Goal: Transaction & Acquisition: Purchase product/service

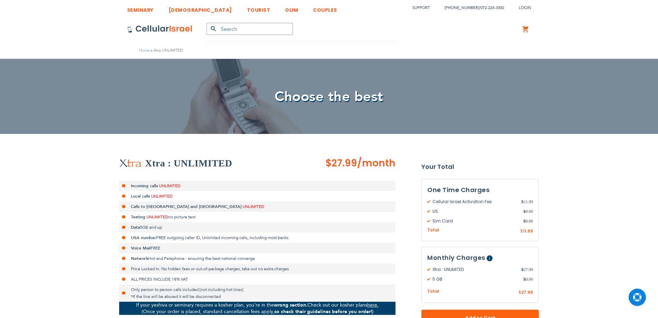
click at [137, 186] on strong "Incoming calls" at bounding box center [144, 186] width 27 height 6
drag, startPoint x: 0, startPoint y: 0, endPoint x: 138, endPoint y: 187, distance: 232.1
click at [138, 187] on strong "Incoming calls" at bounding box center [144, 186] width 27 height 6
click at [138, 198] on strong "Local calls" at bounding box center [140, 196] width 19 height 6
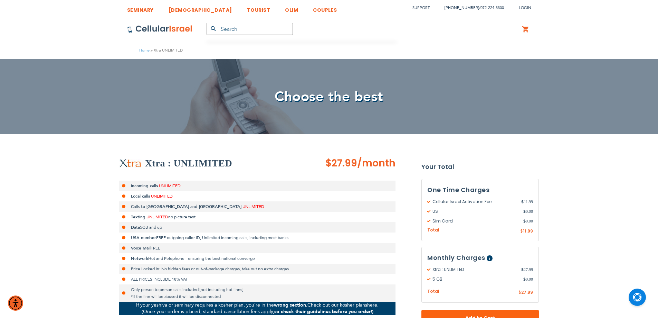
click at [139, 187] on strong "Incoming calls" at bounding box center [144, 186] width 27 height 6
drag, startPoint x: 139, startPoint y: 187, endPoint x: 157, endPoint y: 203, distance: 24.0
click at [157, 203] on ul "Incoming calls UNLIMITED Local calls UNLIMITED Calls to [GEOGRAPHIC_DATA] and C…" at bounding box center [257, 240] width 276 height 121
click at [153, 223] on li "Data 5GB and up" at bounding box center [257, 227] width 276 height 10
click at [143, 189] on li "Incoming calls UNLIMITED" at bounding box center [257, 185] width 276 height 10
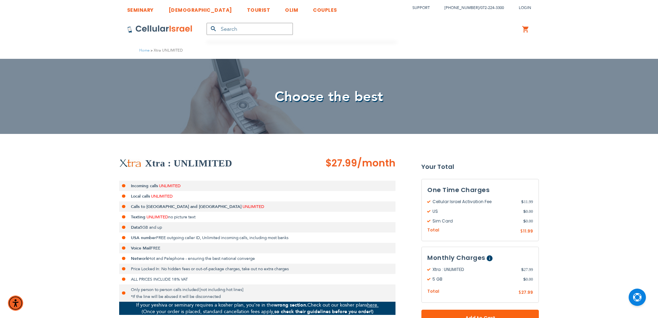
click at [143, 185] on strong "Incoming calls" at bounding box center [144, 186] width 27 height 6
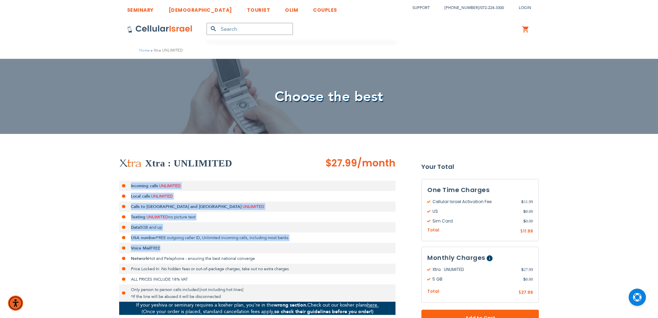
drag, startPoint x: 143, startPoint y: 185, endPoint x: 142, endPoint y: 248, distance: 63.6
click at [142, 248] on ul "Incoming calls UNLIMITED Local calls UNLIMITED Calls to [GEOGRAPHIC_DATA] and C…" at bounding box center [257, 240] width 276 height 121
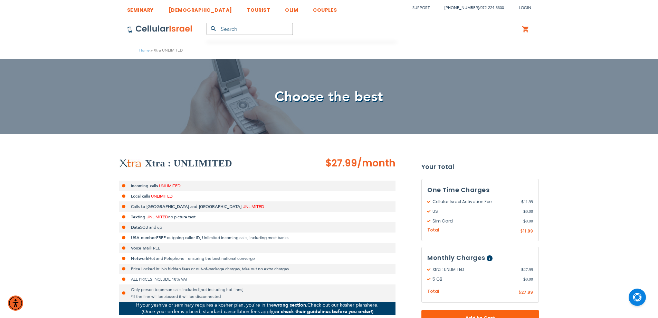
click at [159, 256] on span "Hot and Pelephone - ensuring the best national converge" at bounding box center [201, 258] width 107 height 6
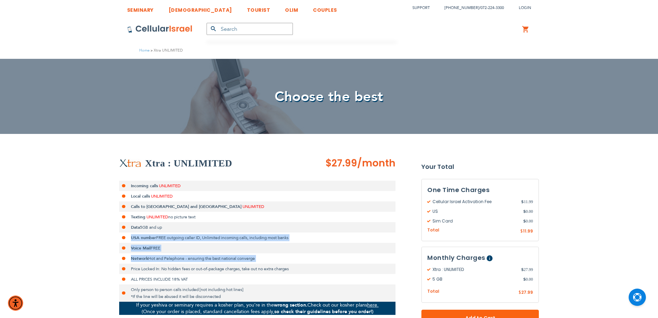
drag, startPoint x: 159, startPoint y: 256, endPoint x: 155, endPoint y: 225, distance: 31.7
click at [156, 232] on ul "Incoming calls UNLIMITED Local calls UNLIMITED Calls to [GEOGRAPHIC_DATA] and C…" at bounding box center [257, 240] width 276 height 121
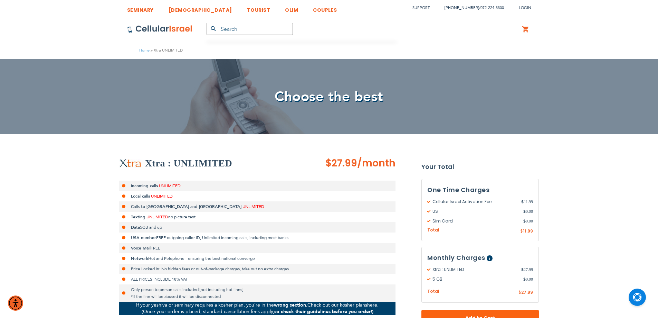
click at [146, 187] on strong "Incoming calls" at bounding box center [144, 186] width 27 height 6
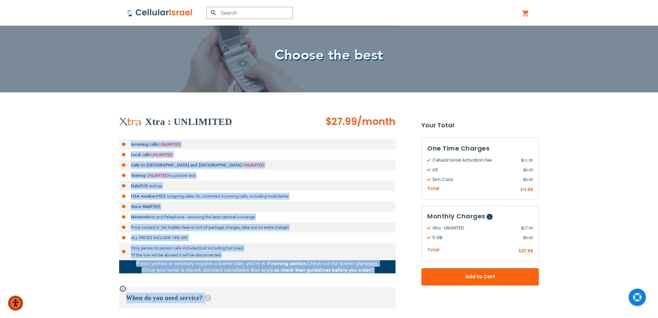
scroll to position [58, 0]
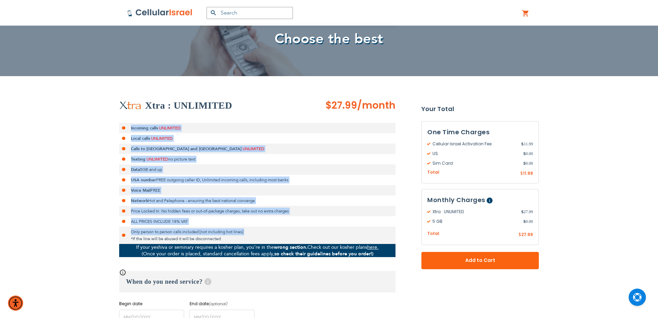
drag, startPoint x: 146, startPoint y: 187, endPoint x: 317, endPoint y: 234, distance: 177.7
click at [317, 234] on ul "Incoming calls UNLIMITED Local calls UNLIMITED Calls to [GEOGRAPHIC_DATA] and C…" at bounding box center [257, 183] width 276 height 121
click at [167, 219] on li "ALL PRICES INCLUDE 18% VAT" at bounding box center [257, 221] width 276 height 10
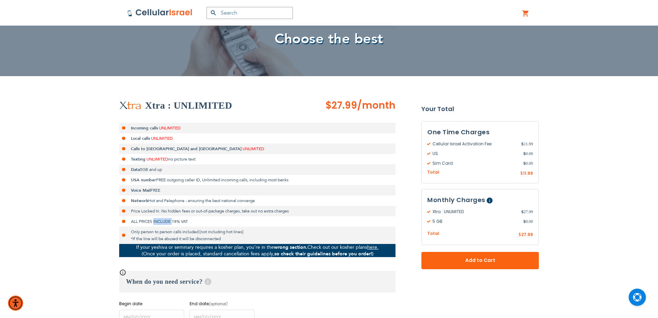
click at [166, 219] on li "ALL PRICES INCLUDE 18% VAT" at bounding box center [257, 221] width 276 height 10
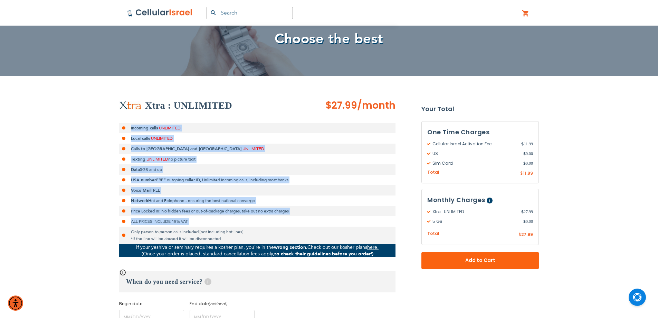
drag, startPoint x: 166, startPoint y: 219, endPoint x: 140, endPoint y: 117, distance: 105.9
click at [140, 117] on div "Xtra : UNLIMITED $27.99 /month Incoming calls UNLIMITED Local calls UNLIMITED C…" at bounding box center [257, 212] width 276 height 226
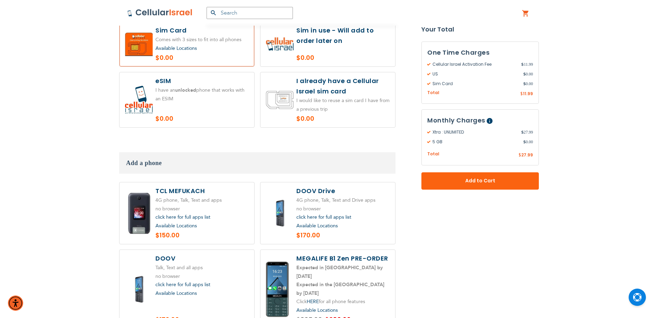
scroll to position [864, 0]
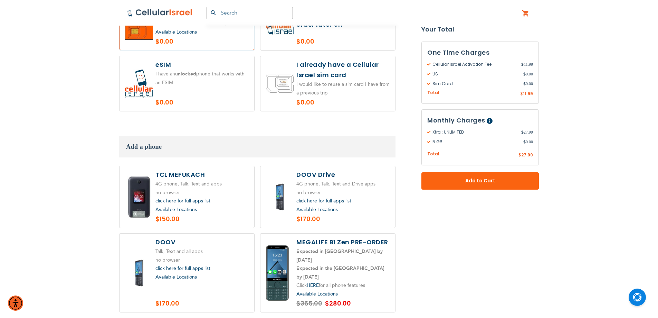
click at [135, 143] on span "Add a phone" at bounding box center [144, 146] width 36 height 7
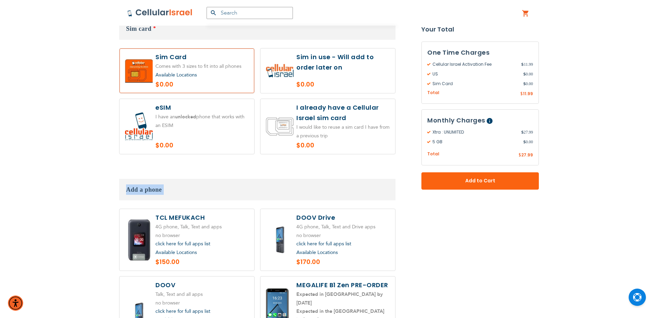
scroll to position [691, 0]
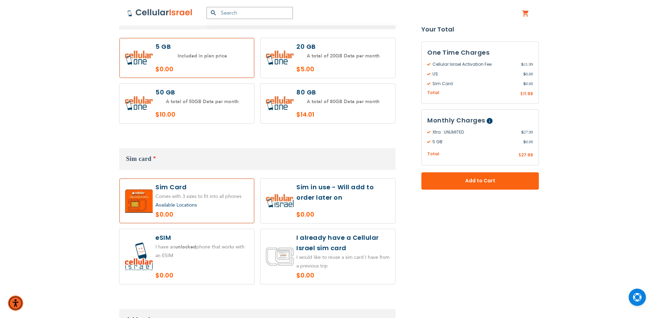
click at [134, 155] on span "Sim card" at bounding box center [139, 158] width 26 height 7
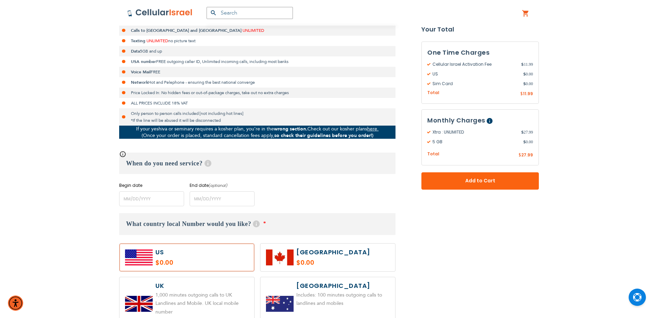
scroll to position [173, 0]
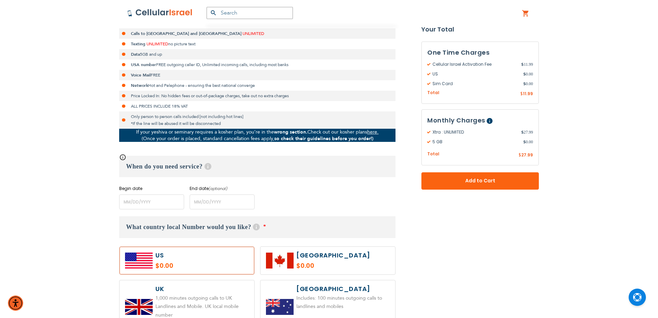
click at [169, 229] on span "What country local Number would you like?" at bounding box center [188, 226] width 125 height 7
click at [173, 230] on h3 "What country local Number would you like? Help With our local virtual number se…" at bounding box center [257, 227] width 276 height 22
click at [155, 163] on h3 "When do you need service? Help" at bounding box center [257, 166] width 276 height 21
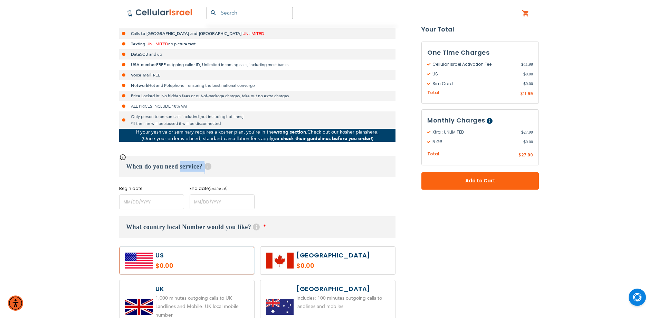
click at [153, 163] on h3 "When do you need service? Help" at bounding box center [257, 166] width 276 height 21
